Goal: Task Accomplishment & Management: Use online tool/utility

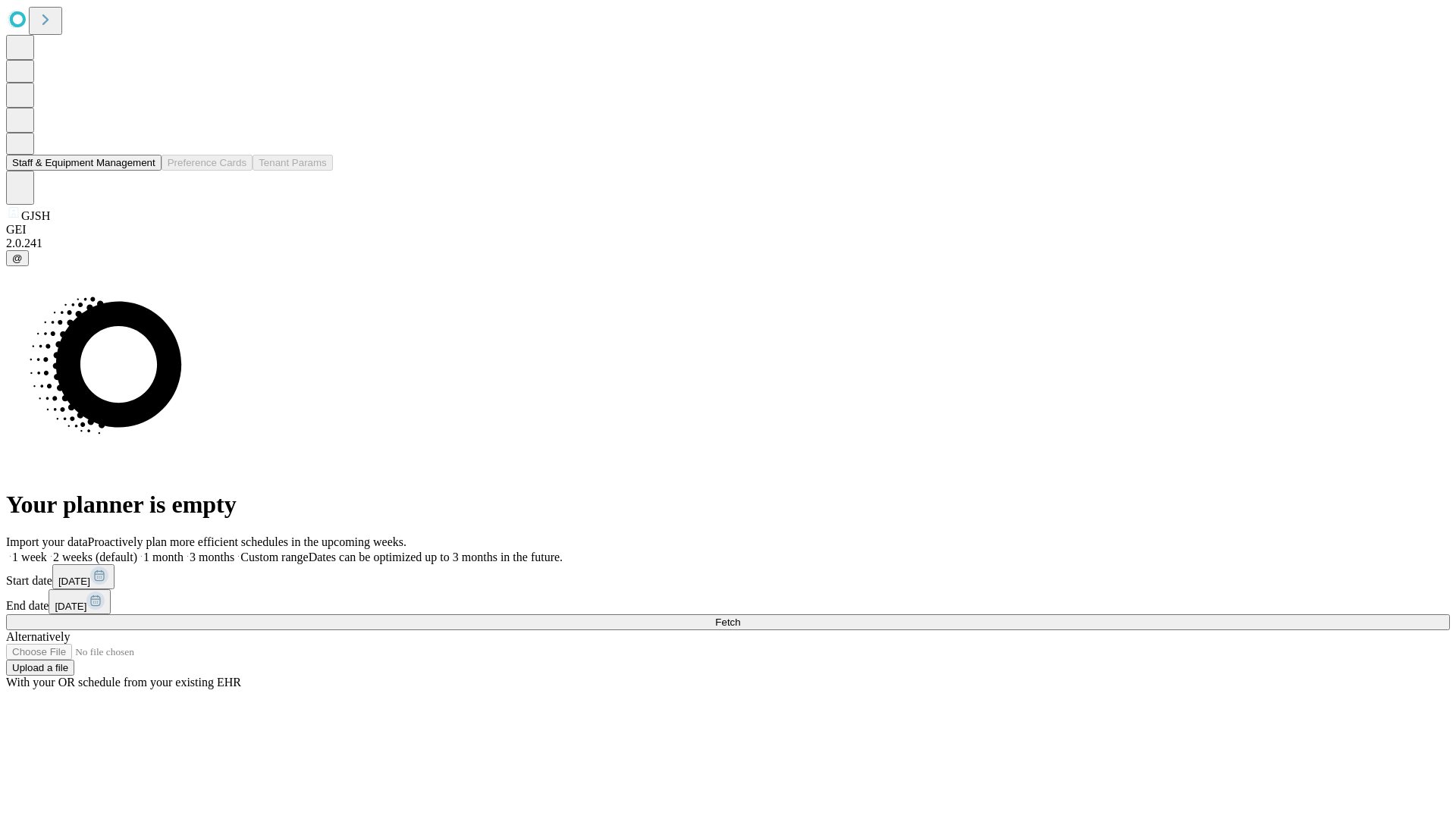
click at [145, 170] on button "Staff & Equipment Management" at bounding box center [83, 163] width 155 height 16
